Goal: Information Seeking & Learning: Learn about a topic

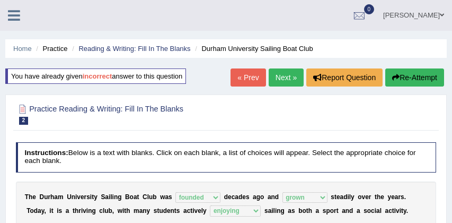
select select "founded"
select select "grown"
select select "enjoying"
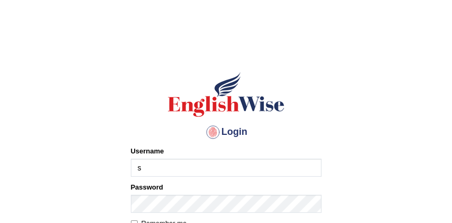
type input "sabitra"
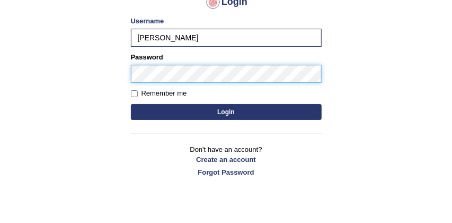
scroll to position [151, 0]
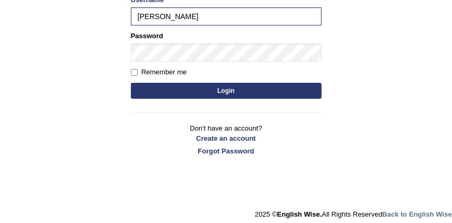
click at [236, 91] on button "Login" at bounding box center [226, 91] width 191 height 16
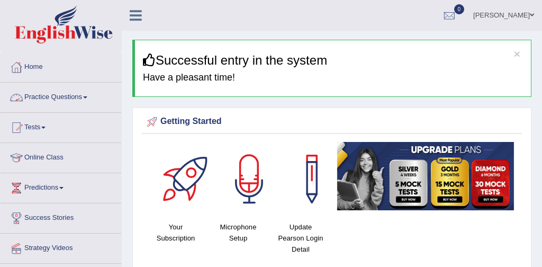
click at [75, 95] on link "Practice Questions" at bounding box center [61, 96] width 121 height 26
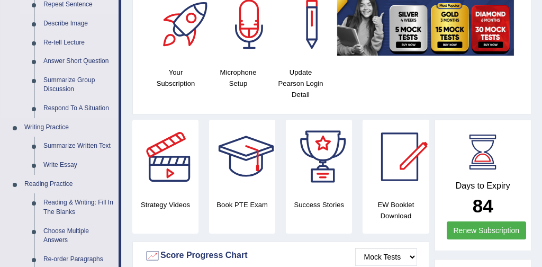
scroll to position [156, 0]
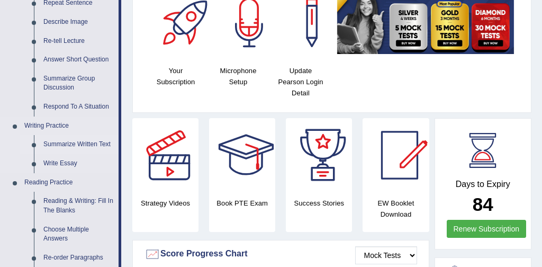
click at [102, 144] on link "Summarize Written Text" at bounding box center [79, 144] width 80 height 19
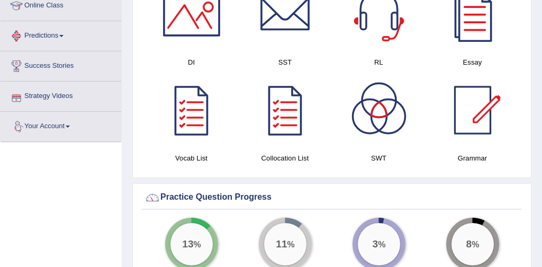
scroll to position [714, 0]
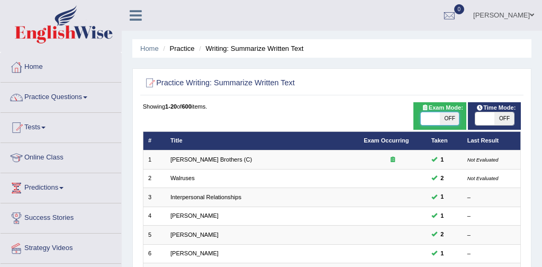
click at [430, 116] on span at bounding box center [430, 118] width 19 height 13
checkbox input "true"
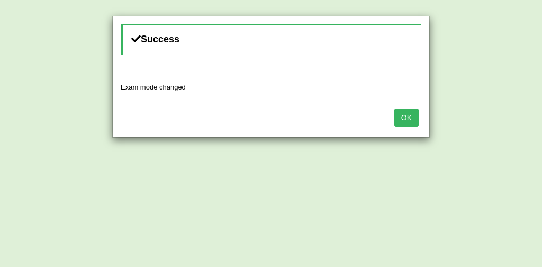
click at [405, 118] on button "OK" at bounding box center [407, 118] width 24 height 18
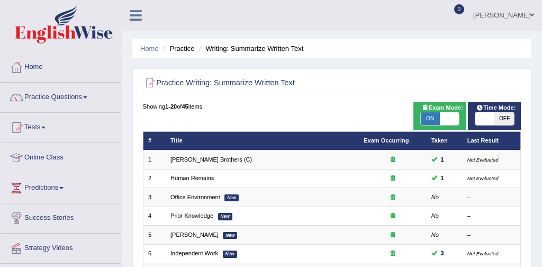
scroll to position [212, 0]
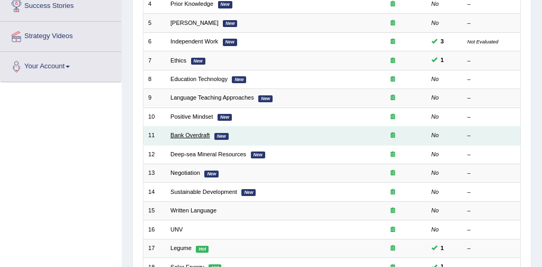
click at [199, 135] on link "Bank Overdraft" at bounding box center [190, 135] width 39 height 6
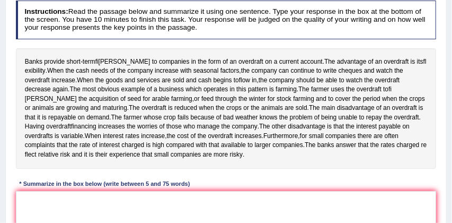
scroll to position [137, 0]
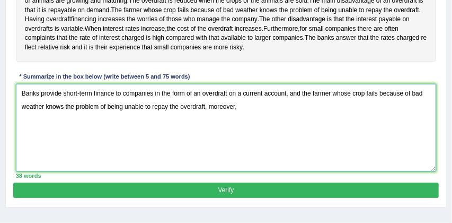
scroll to position [244, 0]
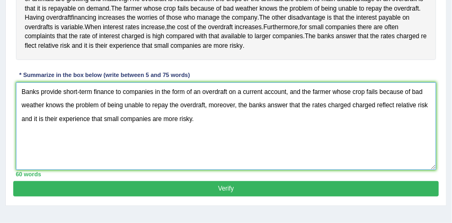
type textarea "Banks provide short-term finance to companies in the form of an overdraft on a …"
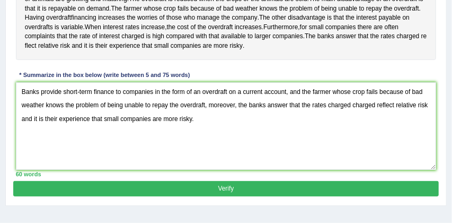
click at [269, 196] on button "Verify" at bounding box center [225, 188] width 425 height 15
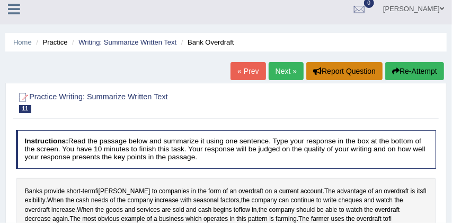
scroll to position [1, 0]
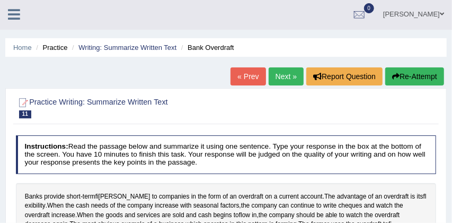
click at [283, 73] on link "Next »" at bounding box center [286, 76] width 35 height 18
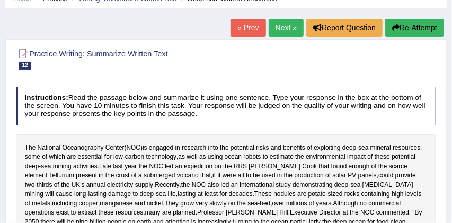
scroll to position [48, 0]
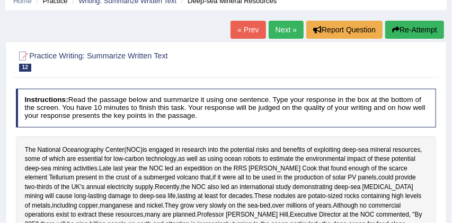
click at [279, 27] on link "Next »" at bounding box center [286, 30] width 35 height 18
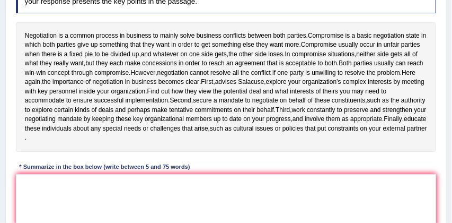
scroll to position [165, 0]
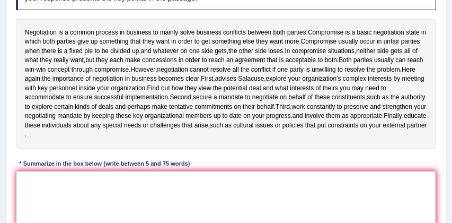
click at [120, 197] on textarea at bounding box center [226, 214] width 421 height 87
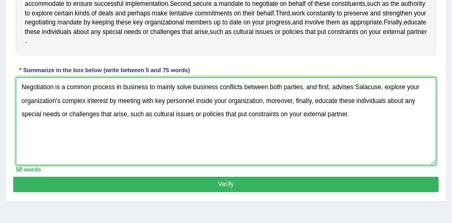
scroll to position [278, 0]
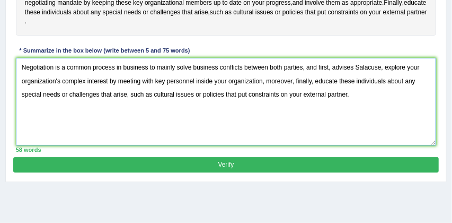
type textarea "Negotiation is a common process in business to mainly solve business conflicts …"
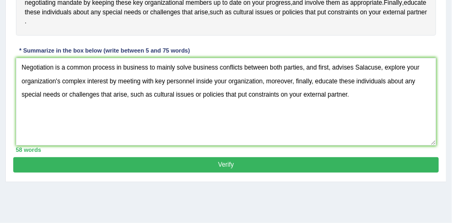
click at [300, 172] on button "Verify" at bounding box center [225, 164] width 425 height 15
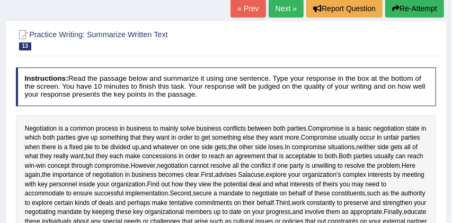
scroll to position [68, 0]
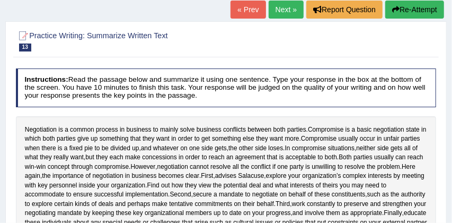
click at [273, 6] on link "Next »" at bounding box center [286, 10] width 35 height 18
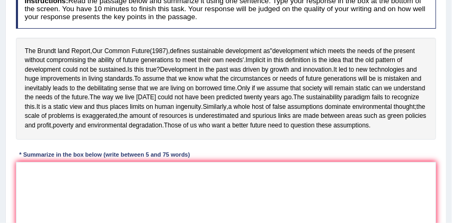
scroll to position [147, 0]
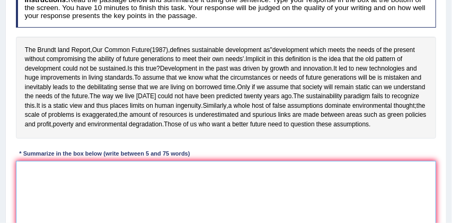
click at [136, 181] on textarea at bounding box center [226, 204] width 421 height 87
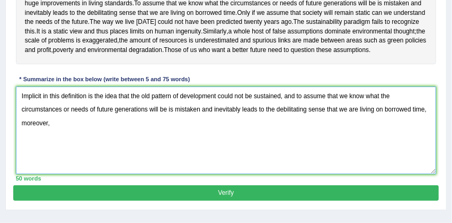
scroll to position [223, 0]
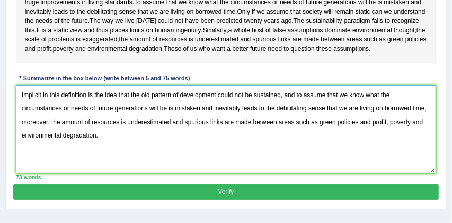
type textarea "Implicit in this definition is the idea that the old pattern of development cou…"
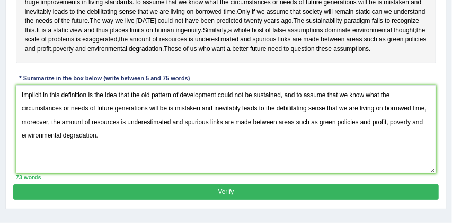
click at [229, 199] on button "Verify" at bounding box center [225, 191] width 425 height 15
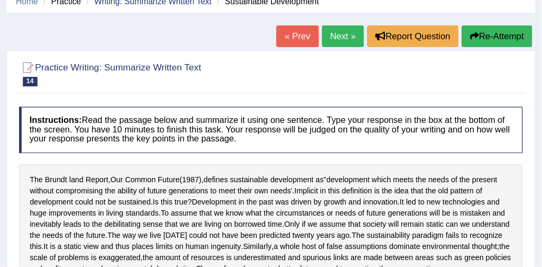
scroll to position [47, 0]
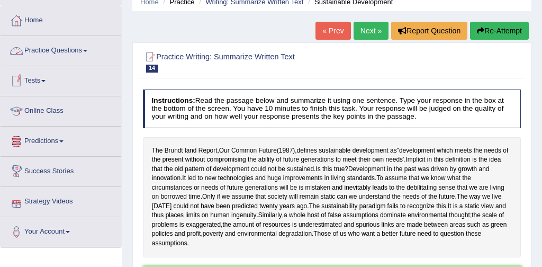
click at [69, 52] on link "Practice Questions" at bounding box center [61, 49] width 121 height 26
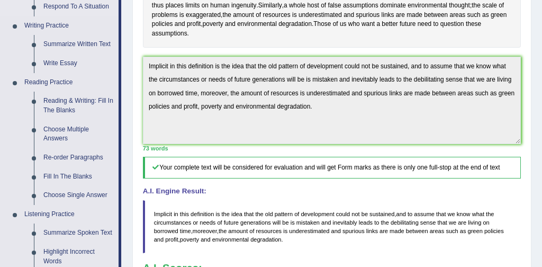
scroll to position [270, 0]
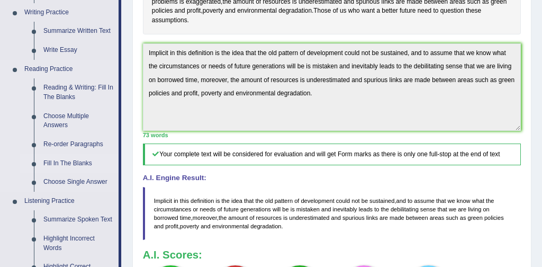
click at [79, 163] on link "Fill In The Blanks" at bounding box center [79, 163] width 80 height 19
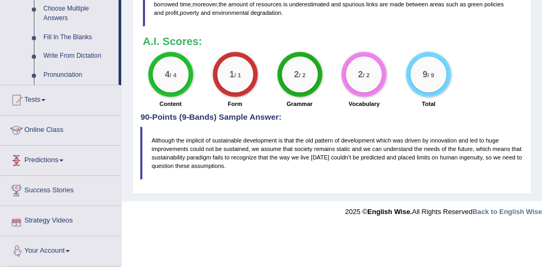
scroll to position [562, 0]
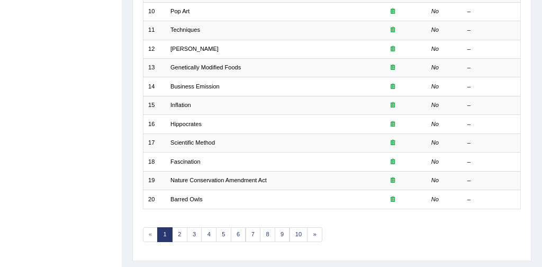
scroll to position [315, 0]
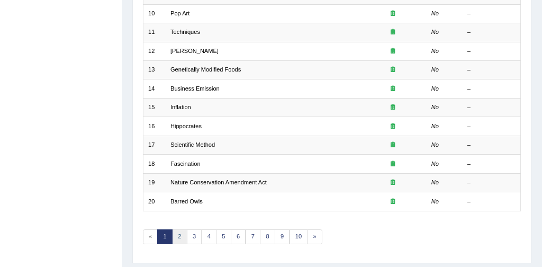
click at [178, 234] on link "2" at bounding box center [179, 236] width 15 height 15
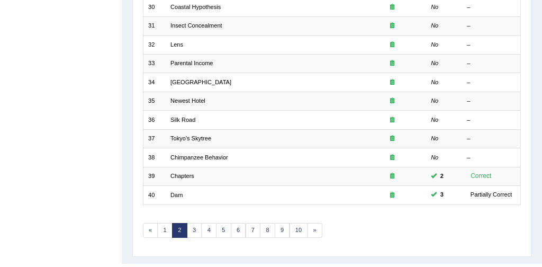
scroll to position [321, 0]
click at [166, 232] on link "1" at bounding box center [164, 231] width 15 height 15
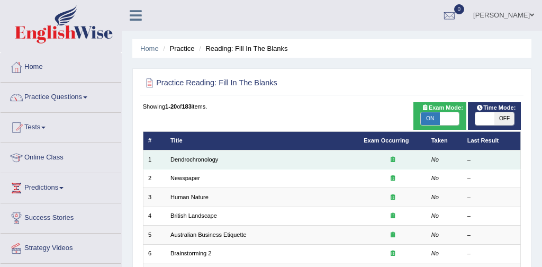
click at [244, 159] on td "Dendrochronology" at bounding box center [262, 159] width 193 height 19
click at [207, 161] on link "Dendrochronology" at bounding box center [195, 159] width 48 height 6
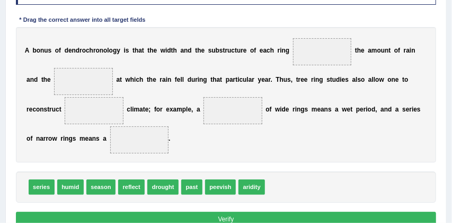
scroll to position [171, 0]
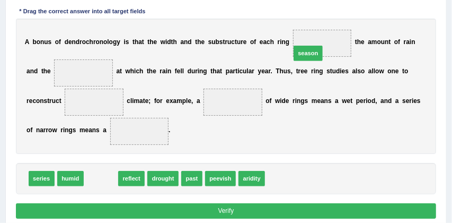
drag, startPoint x: 97, startPoint y: 177, endPoint x: 342, endPoint y: 26, distance: 288.3
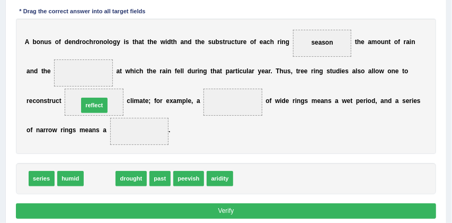
drag, startPoint x: 101, startPoint y: 179, endPoint x: 95, endPoint y: 93, distance: 86.6
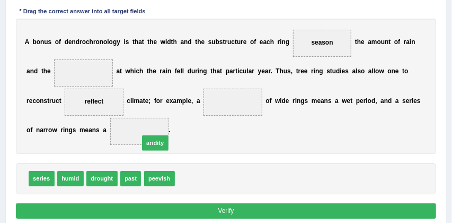
drag, startPoint x: 196, startPoint y: 180, endPoint x: 154, endPoint y: 137, distance: 60.3
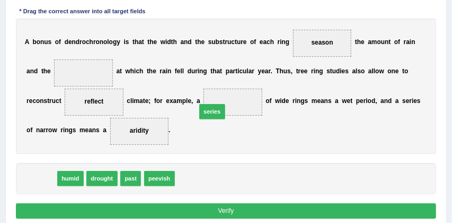
drag, startPoint x: 33, startPoint y: 180, endPoint x: 253, endPoint y: 99, distance: 234.5
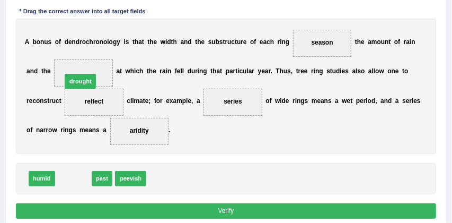
drag, startPoint x: 76, startPoint y: 179, endPoint x: 85, endPoint y: 53, distance: 125.9
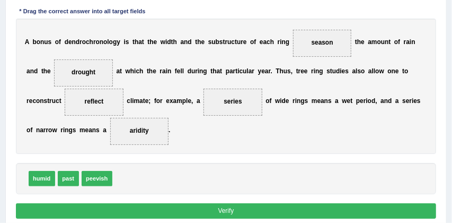
click at [229, 215] on button "Verify" at bounding box center [226, 210] width 421 height 15
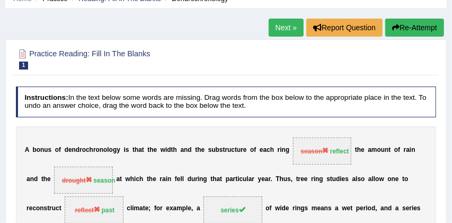
scroll to position [35, 0]
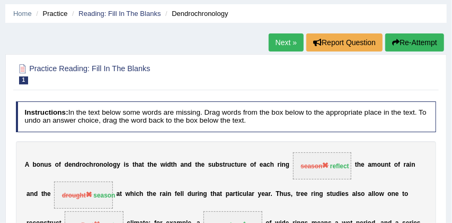
click at [423, 40] on button "Re-Attempt" at bounding box center [414, 42] width 59 height 18
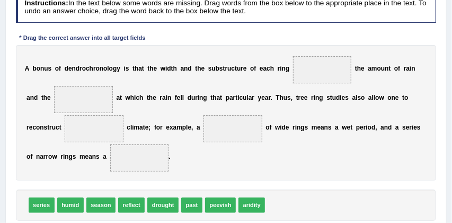
scroll to position [178, 0]
drag, startPoint x: 130, startPoint y: 203, endPoint x: 363, endPoint y: 37, distance: 286.1
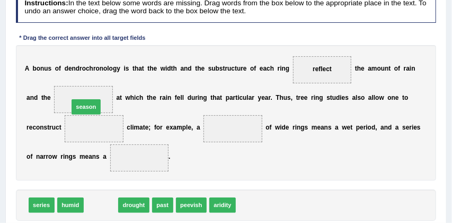
drag, startPoint x: 100, startPoint y: 205, endPoint x: 79, endPoint y: 86, distance: 120.9
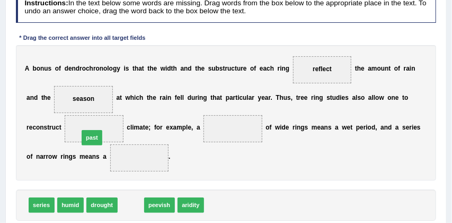
drag, startPoint x: 129, startPoint y: 208, endPoint x: 84, endPoint y: 128, distance: 91.6
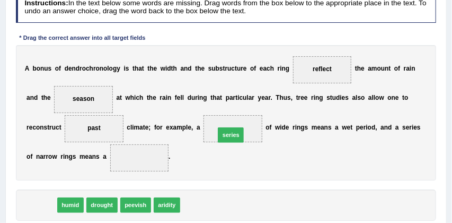
drag, startPoint x: 47, startPoint y: 205, endPoint x: 270, endPoint y: 123, distance: 237.7
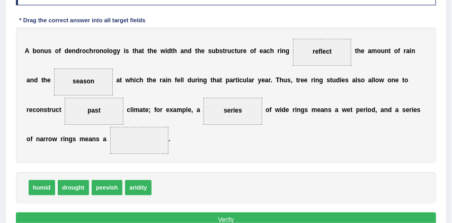
scroll to position [196, 0]
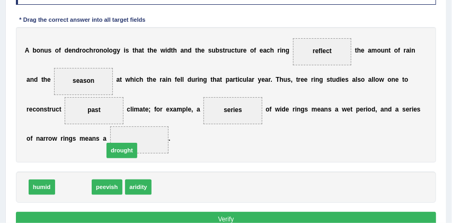
drag, startPoint x: 76, startPoint y: 188, endPoint x: 145, endPoint y: 139, distance: 83.6
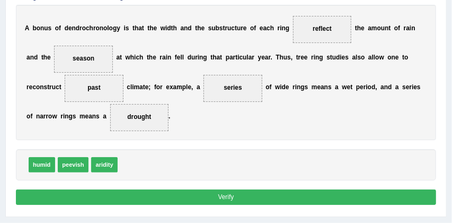
scroll to position [231, 0]
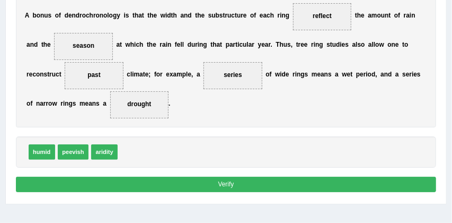
click at [235, 185] on button "Verify" at bounding box center [226, 183] width 421 height 15
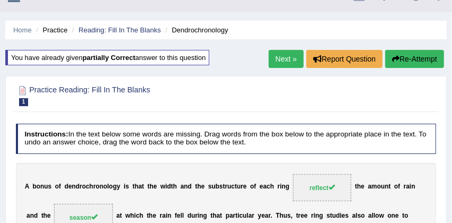
scroll to position [18, 0]
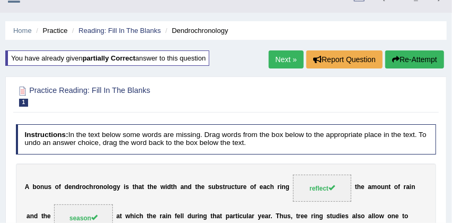
click at [283, 55] on link "Next »" at bounding box center [286, 59] width 35 height 18
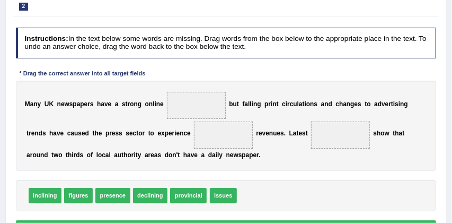
scroll to position [114, 0]
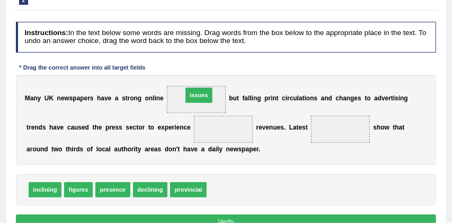
drag, startPoint x: 227, startPoint y: 191, endPoint x: 195, endPoint y: 77, distance: 117.7
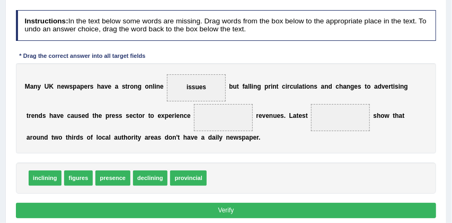
scroll to position [127, 0]
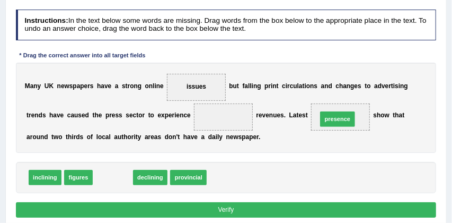
drag, startPoint x: 107, startPoint y: 180, endPoint x: 371, endPoint y: 111, distance: 273.3
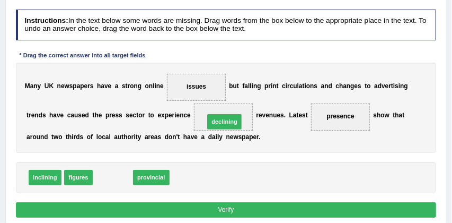
drag, startPoint x: 118, startPoint y: 180, endPoint x: 251, endPoint y: 113, distance: 148.8
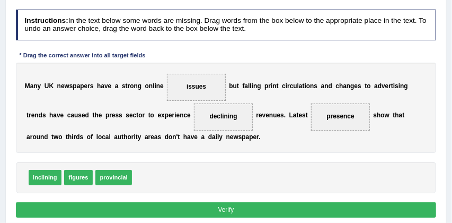
click at [277, 210] on button "Verify" at bounding box center [226, 209] width 421 height 15
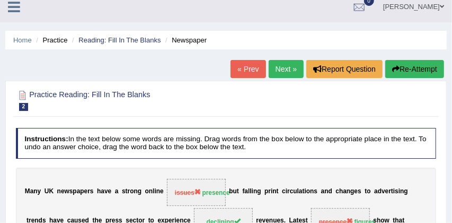
scroll to position [7, 0]
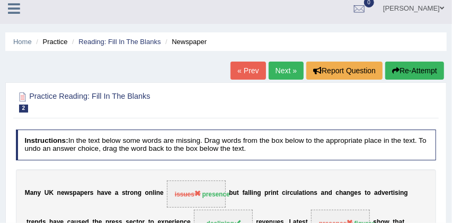
click at [422, 74] on button "Re-Attempt" at bounding box center [414, 70] width 59 height 18
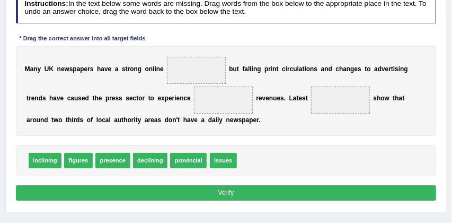
scroll to position [178, 0]
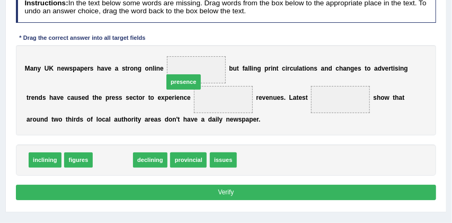
drag, startPoint x: 105, startPoint y: 165, endPoint x: 203, endPoint y: 58, distance: 144.7
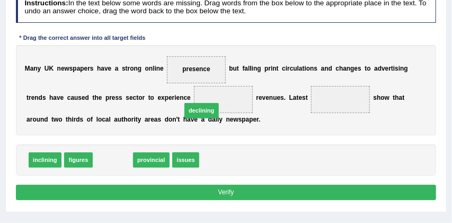
drag, startPoint x: 113, startPoint y: 158, endPoint x: 233, endPoint y: 93, distance: 135.8
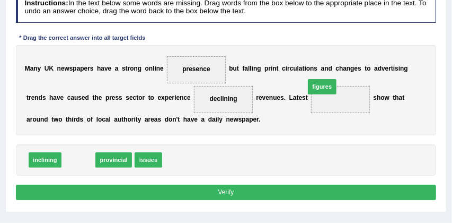
drag, startPoint x: 74, startPoint y: 161, endPoint x: 360, endPoint y: 74, distance: 299.3
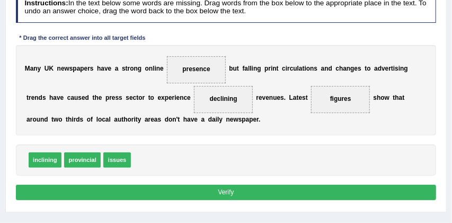
click at [282, 190] on button "Verify" at bounding box center [226, 191] width 421 height 15
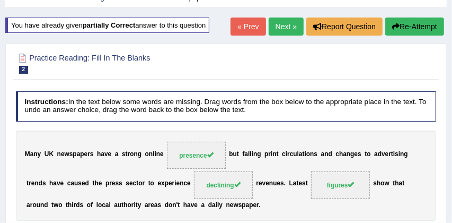
scroll to position [48, 0]
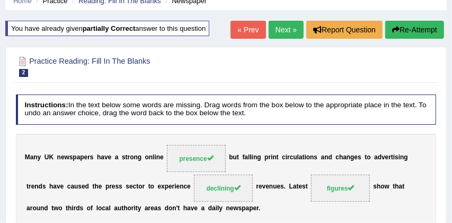
click at [279, 30] on link "Next »" at bounding box center [286, 30] width 35 height 18
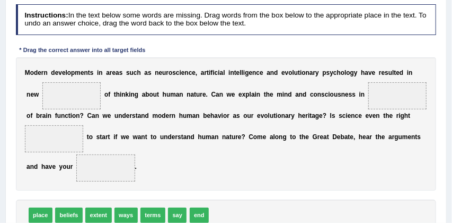
scroll to position [135, 0]
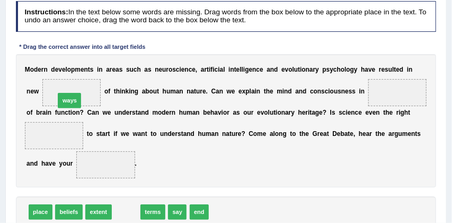
drag, startPoint x: 126, startPoint y: 212, endPoint x: 51, endPoint y: 77, distance: 154.6
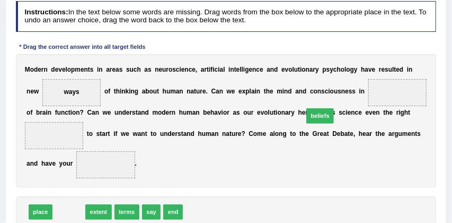
drag, startPoint x: 65, startPoint y: 211, endPoint x: 379, endPoint y: 89, distance: 337.0
click at [377, 90] on div "Instructions: In the text below some words are missing. Drag words from the box…" at bounding box center [225, 128] width 425 height 262
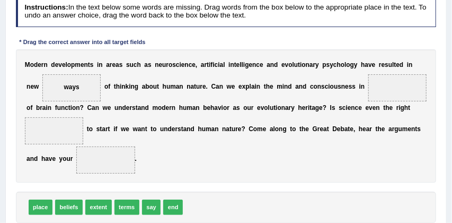
scroll to position [140, 0]
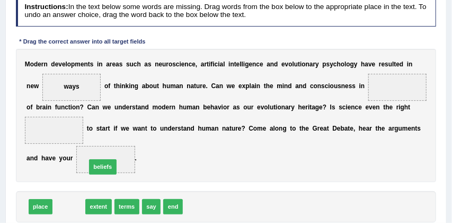
drag, startPoint x: 68, startPoint y: 207, endPoint x: 108, endPoint y: 160, distance: 61.7
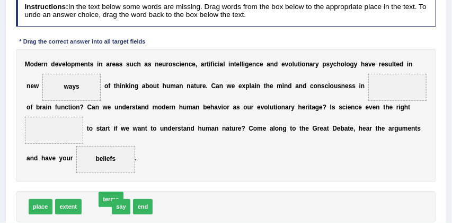
drag, startPoint x: 90, startPoint y: 208, endPoint x: 320, endPoint y: 105, distance: 251.9
click at [320, 105] on div "Instructions: In the text below some words are missing. Drag words from the box…" at bounding box center [225, 123] width 425 height 262
drag, startPoint x: 95, startPoint y: 209, endPoint x: 421, endPoint y: 66, distance: 355.6
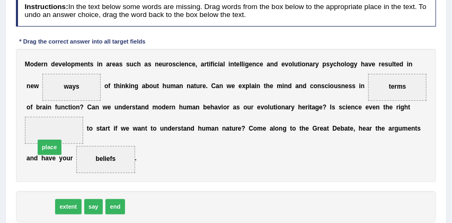
drag, startPoint x: 37, startPoint y: 207, endPoint x: 52, endPoint y: 121, distance: 87.2
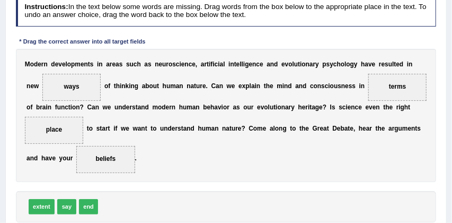
scroll to position [179, 0]
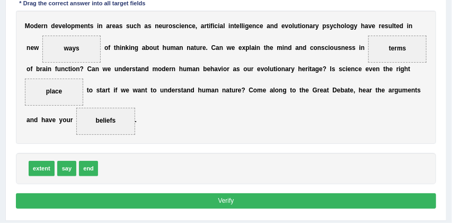
click at [207, 198] on button "Verify" at bounding box center [226, 200] width 421 height 15
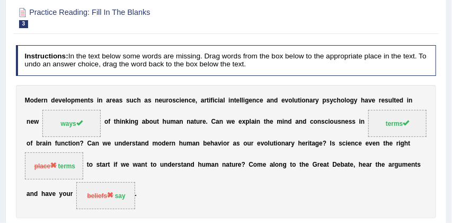
scroll to position [59, 0]
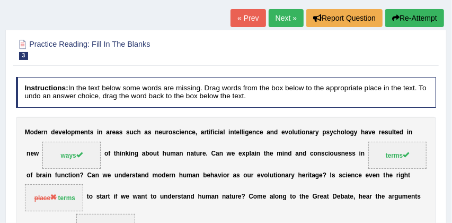
click at [422, 19] on button "Re-Attempt" at bounding box center [414, 18] width 59 height 18
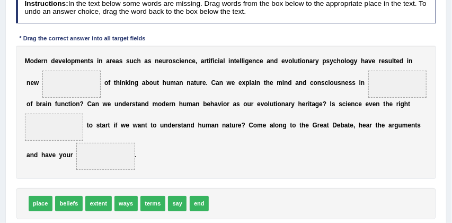
scroll to position [179, 0]
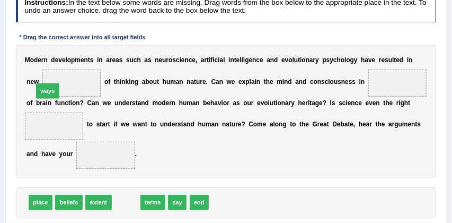
drag, startPoint x: 132, startPoint y: 200, endPoint x: 38, endPoint y: 58, distance: 170.2
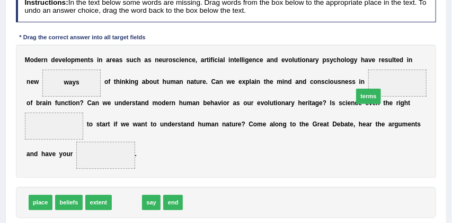
drag, startPoint x: 127, startPoint y: 203, endPoint x: 419, endPoint y: 68, distance: 321.9
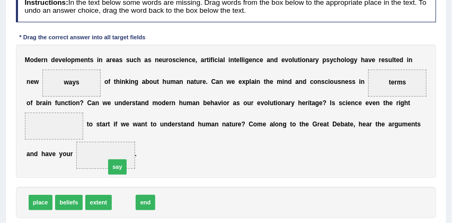
drag, startPoint x: 123, startPoint y: 201, endPoint x: 115, endPoint y: 156, distance: 46.2
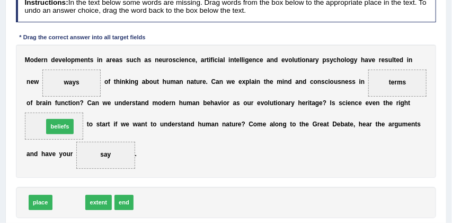
drag, startPoint x: 69, startPoint y: 201, endPoint x: 58, endPoint y: 112, distance: 89.6
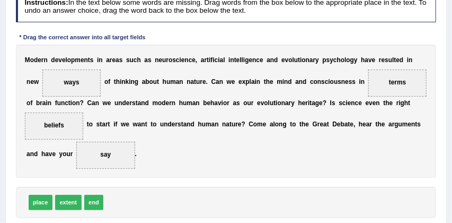
scroll to position [201, 0]
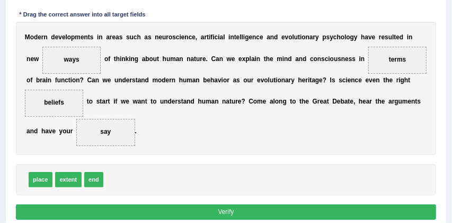
click at [232, 213] on button "Verify" at bounding box center [226, 211] width 421 height 15
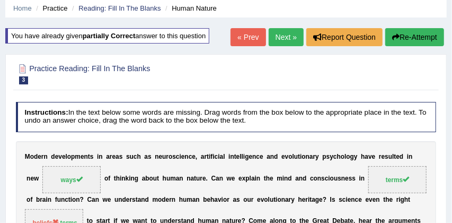
scroll to position [37, 0]
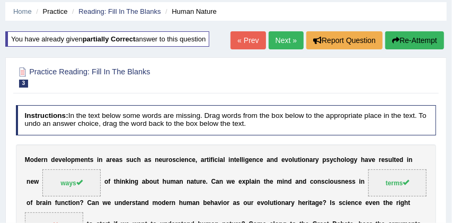
click at [286, 39] on link "Next »" at bounding box center [286, 40] width 35 height 18
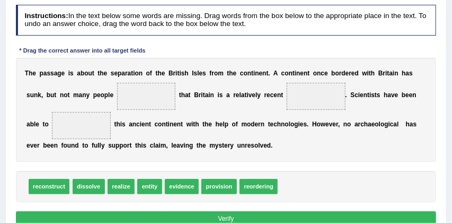
scroll to position [133, 0]
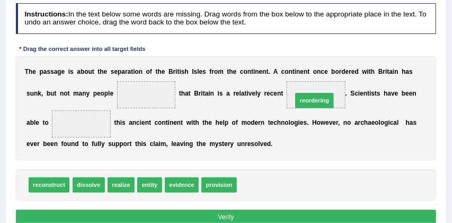
drag, startPoint x: 252, startPoint y: 188, endPoint x: 317, endPoint y: 88, distance: 118.9
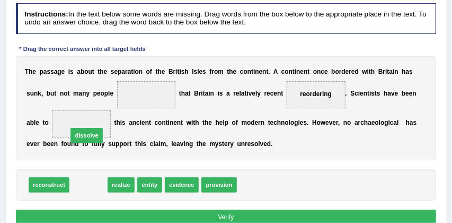
drag, startPoint x: 89, startPoint y: 185, endPoint x: 86, endPoint y: 118, distance: 67.4
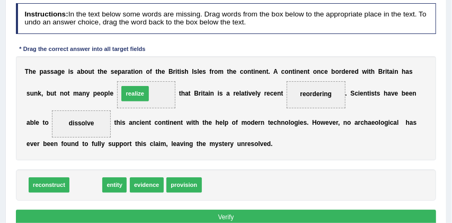
drag, startPoint x: 88, startPoint y: 184, endPoint x: 147, endPoint y: 76, distance: 122.6
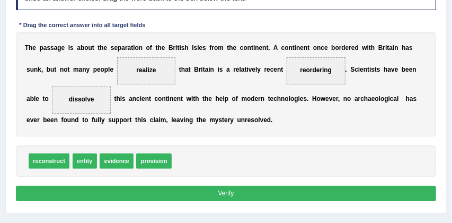
scroll to position [158, 0]
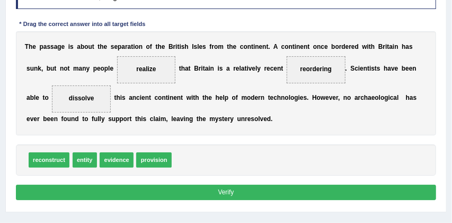
click at [246, 189] on button "Verify" at bounding box center [226, 191] width 421 height 15
